Goal: Task Accomplishment & Management: Use online tool/utility

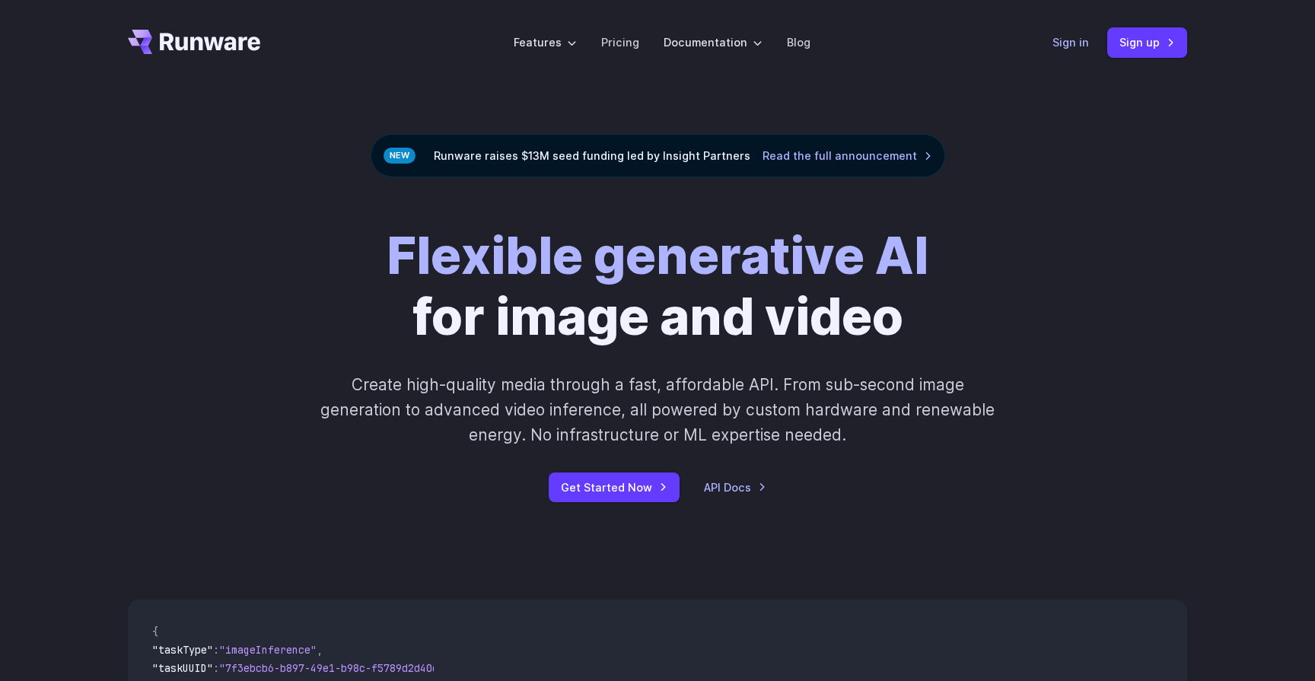
click at [1081, 48] on link "Sign in" at bounding box center [1070, 42] width 37 height 18
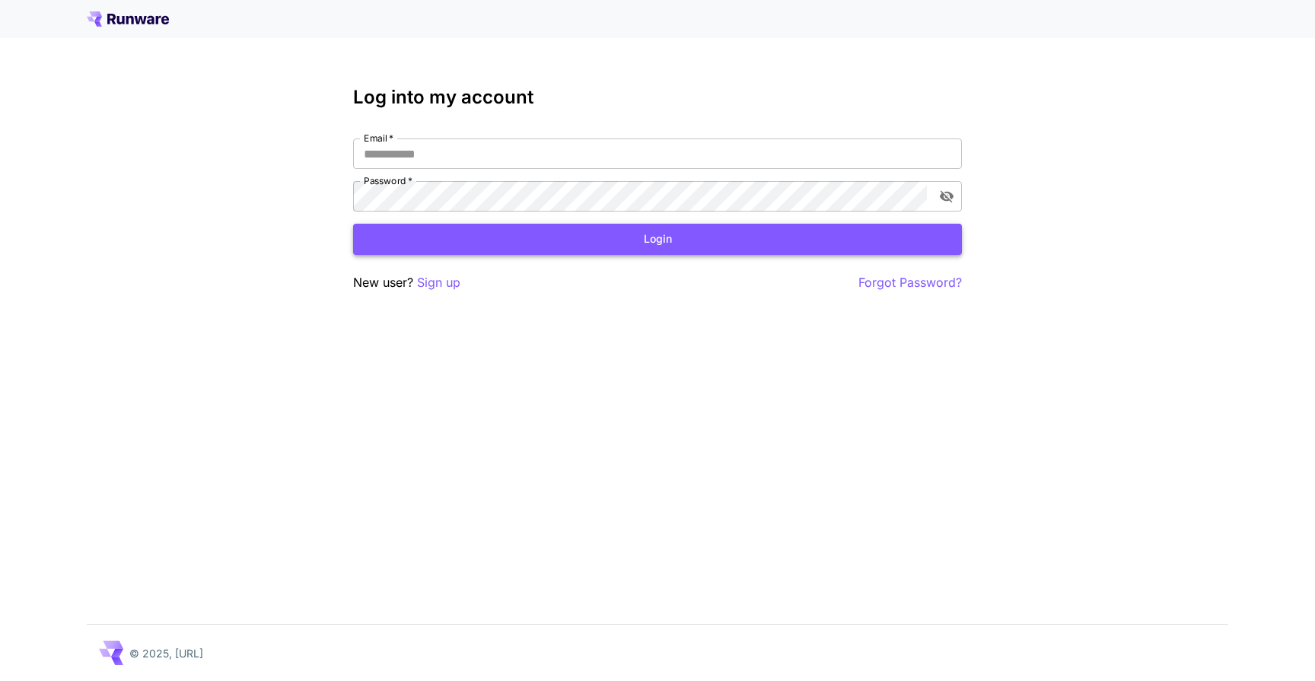
type input "**********"
click at [780, 228] on button "Login" at bounding box center [657, 239] width 609 height 31
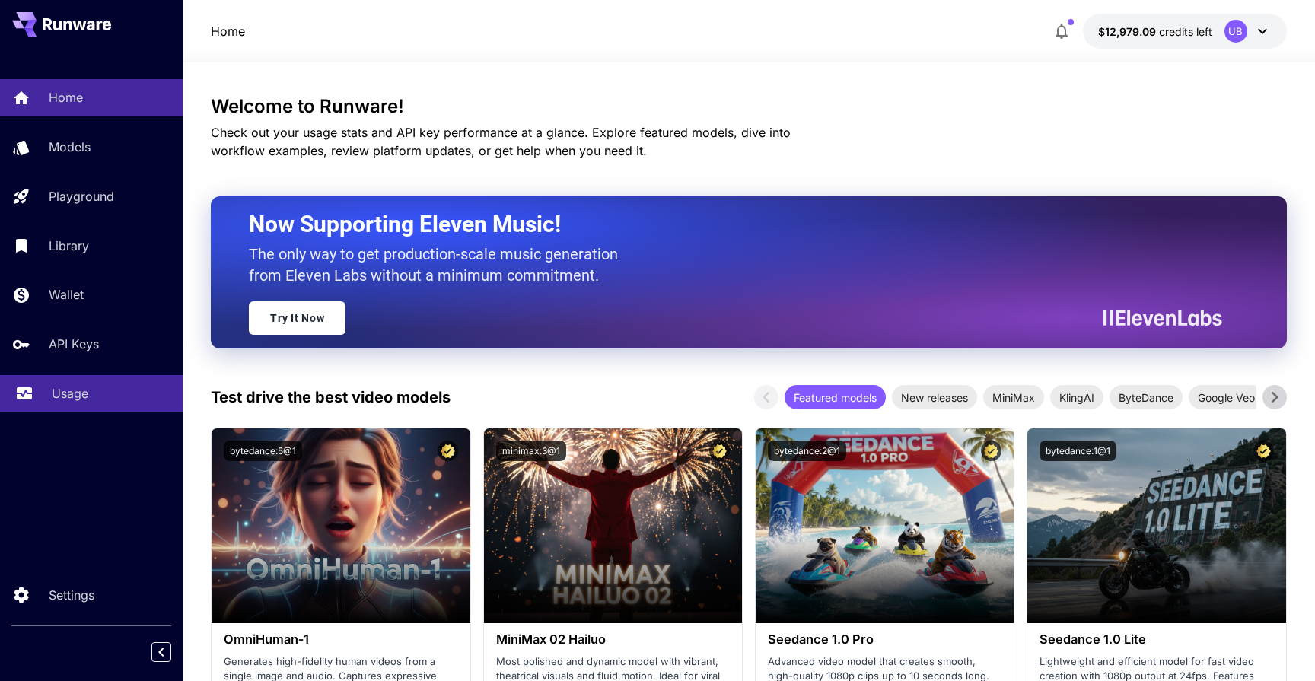
click at [56, 392] on p "Usage" at bounding box center [70, 393] width 37 height 18
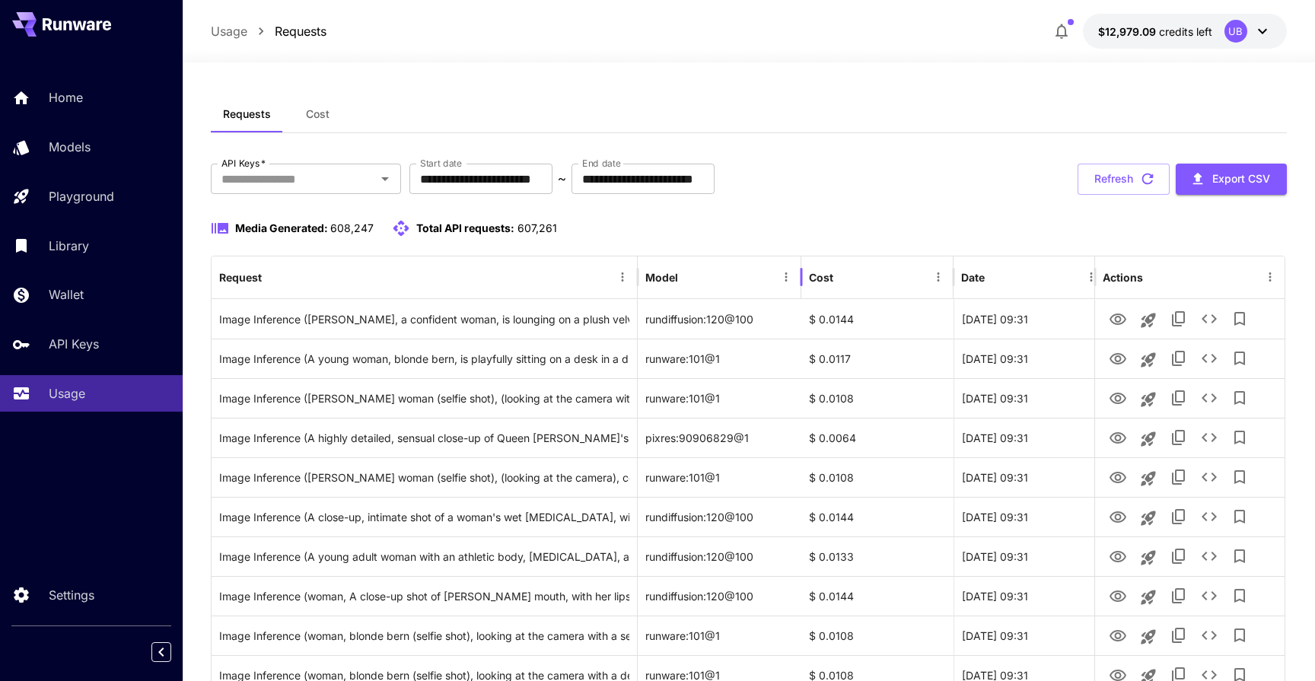
drag, startPoint x: 791, startPoint y: 279, endPoint x: 801, endPoint y: 275, distance: 10.6
click at [801, 275] on div at bounding box center [802, 277] width 8 height 43
drag, startPoint x: 787, startPoint y: 272, endPoint x: 794, endPoint y: 267, distance: 9.3
click at [795, 267] on div at bounding box center [799, 277] width 8 height 43
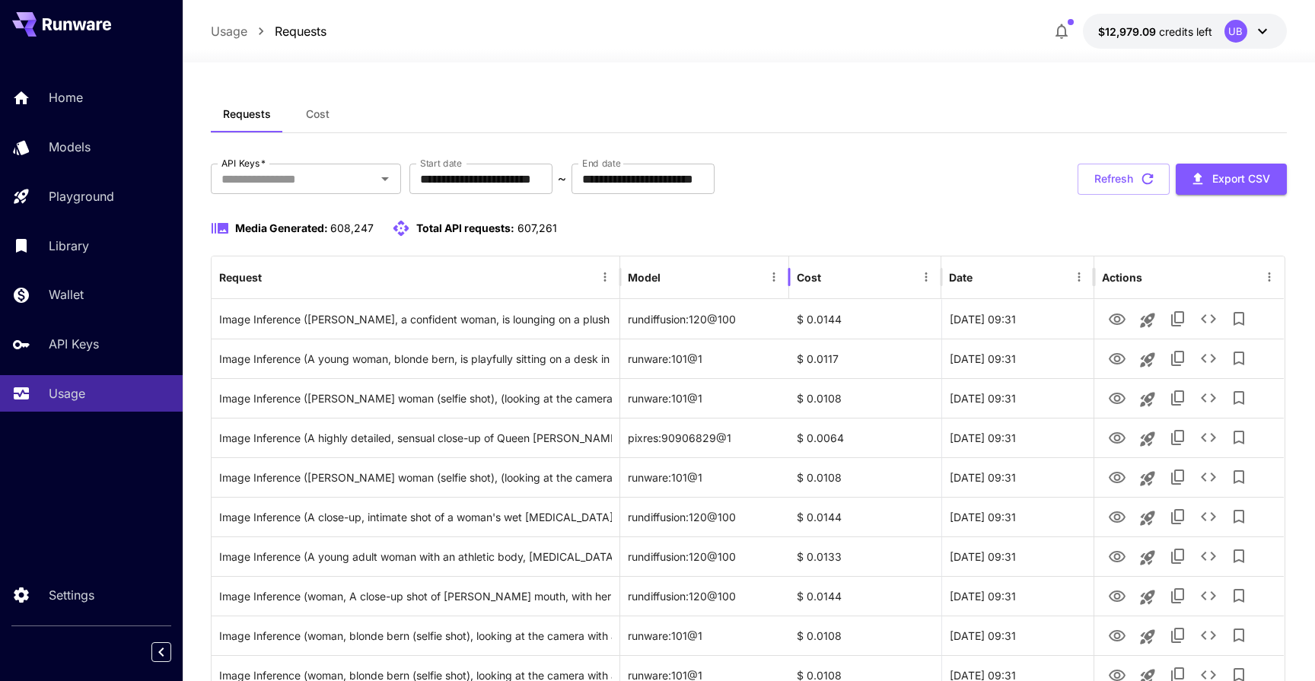
click at [787, 275] on div at bounding box center [789, 277] width 8 height 43
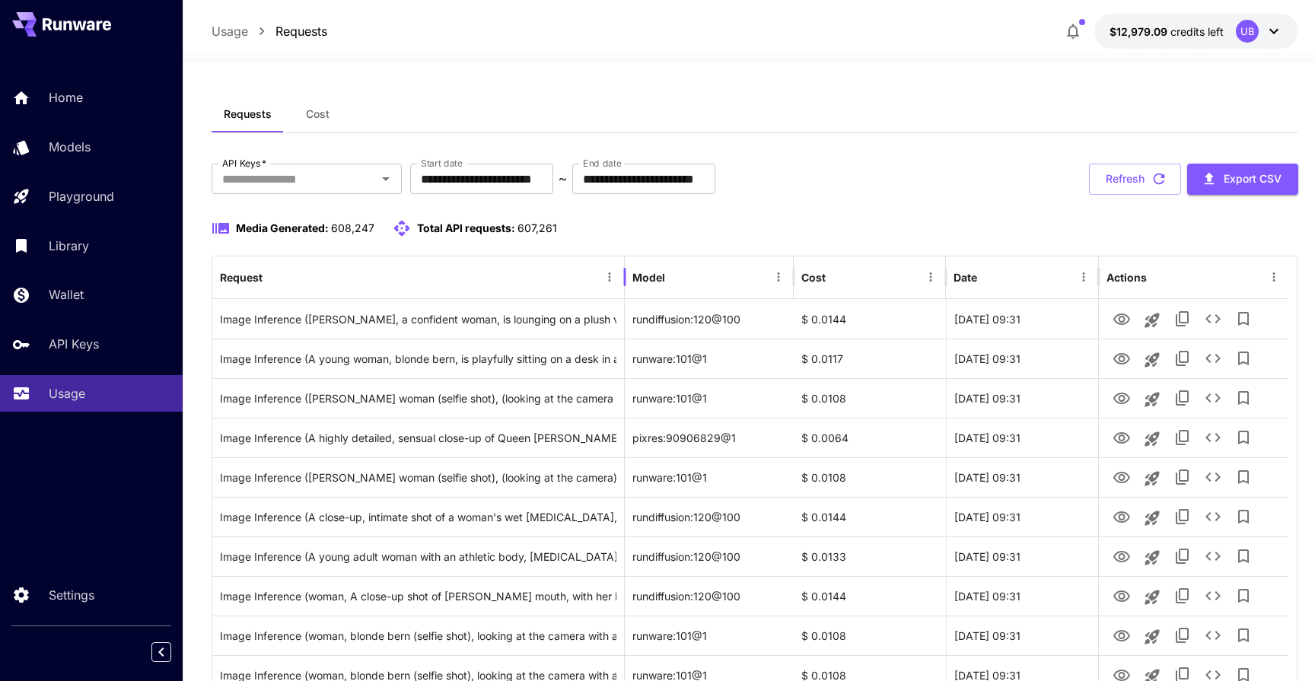
click at [626, 279] on div at bounding box center [625, 277] width 8 height 43
click at [794, 278] on div at bounding box center [795, 277] width 8 height 43
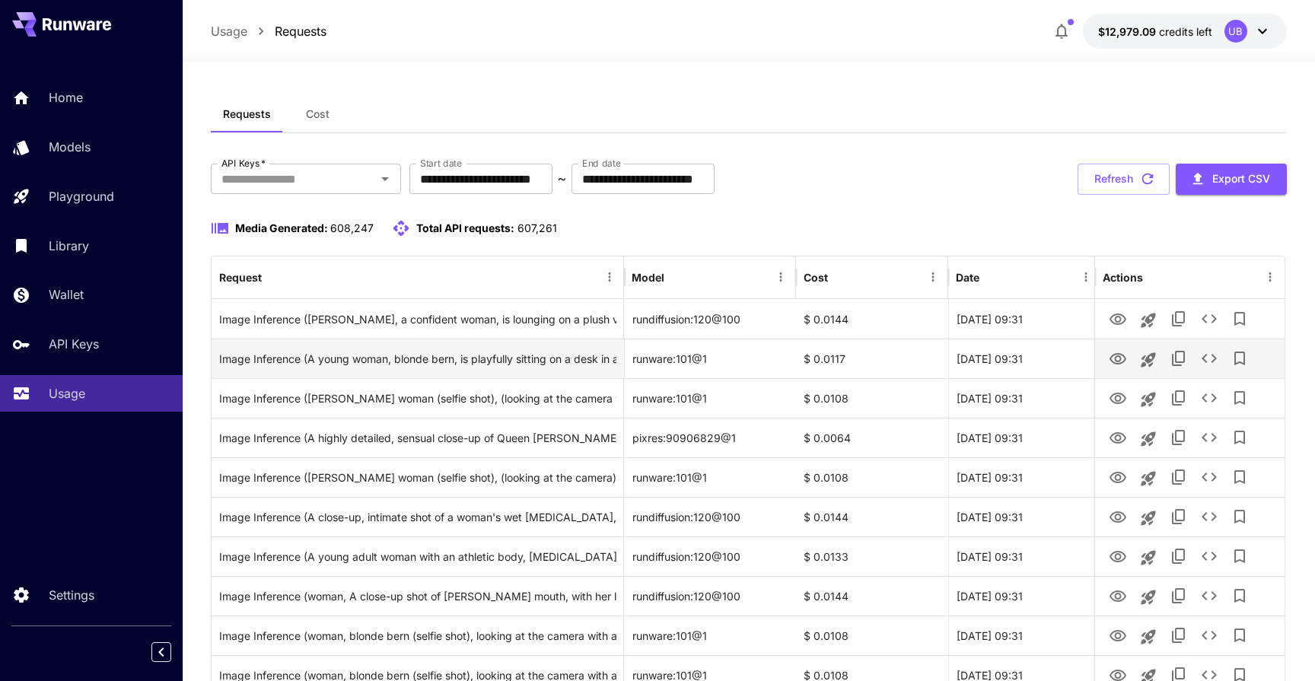
scroll to position [149, 0]
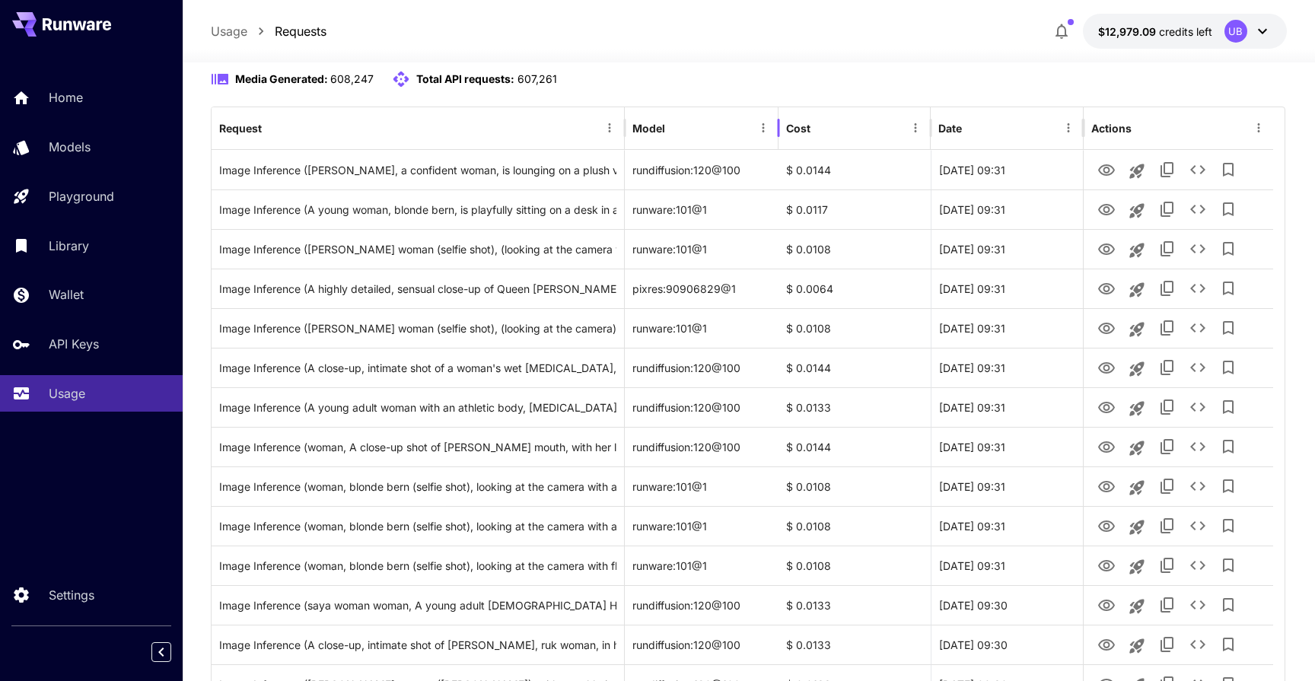
drag, startPoint x: 796, startPoint y: 128, endPoint x: 778, endPoint y: 119, distance: 19.7
click at [778, 119] on div at bounding box center [779, 128] width 8 height 43
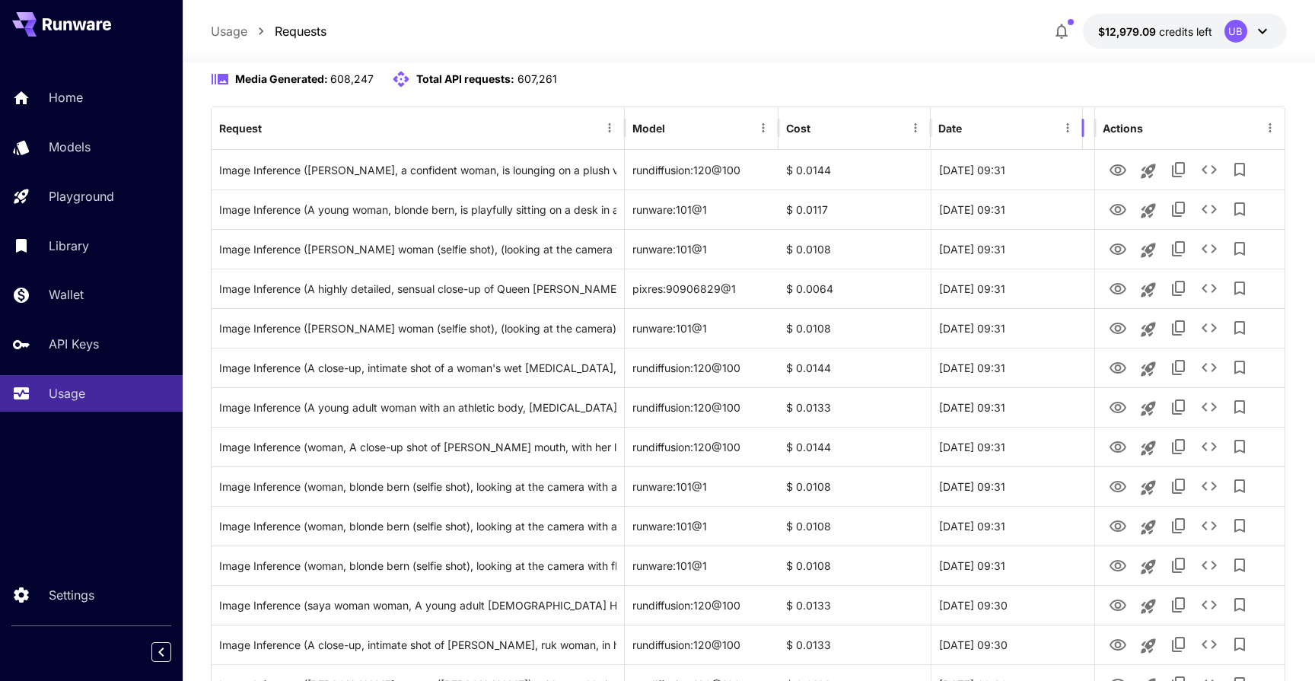
drag, startPoint x: 1084, startPoint y: 130, endPoint x: 1084, endPoint y: 119, distance: 10.7
click at [1084, 119] on div at bounding box center [1083, 128] width 8 height 43
